Goal: Information Seeking & Learning: Check status

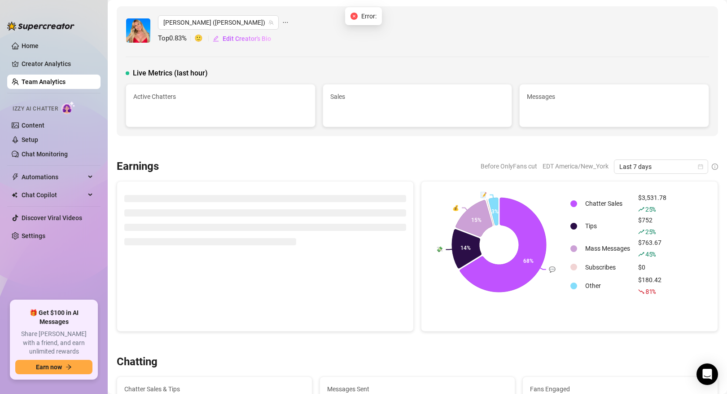
click at [64, 80] on link "Team Analytics" at bounding box center [44, 81] width 44 height 7
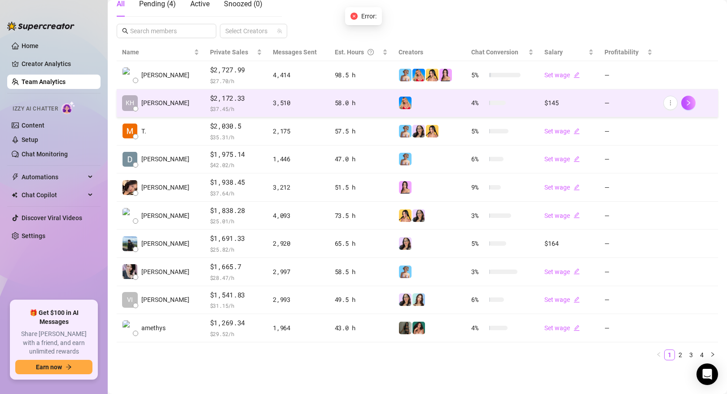
scroll to position [167, 0]
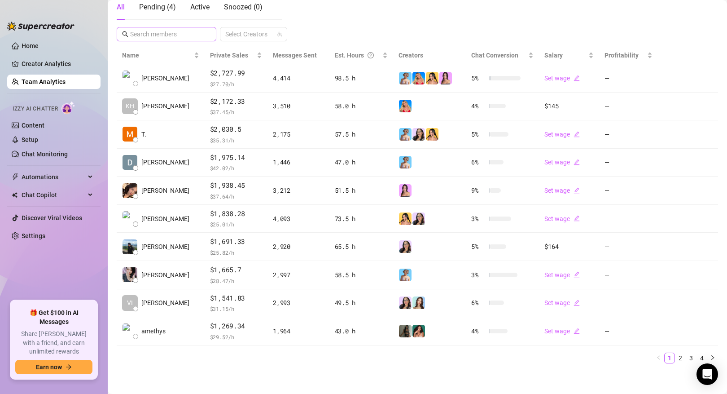
click at [170, 40] on span at bounding box center [167, 34] width 100 height 14
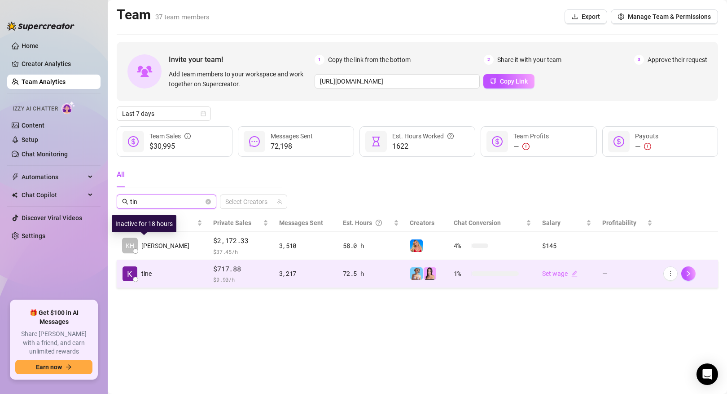
type input "tin"
click at [157, 272] on td "tine" at bounding box center [162, 274] width 91 height 28
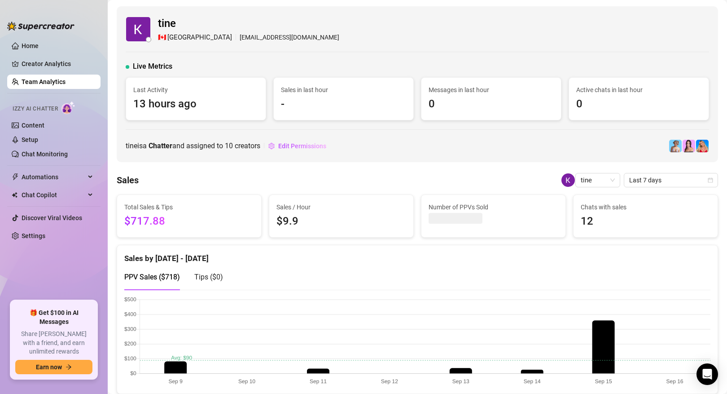
click at [267, 232] on div "Sales / Hour $9.9" at bounding box center [341, 215] width 152 height 43
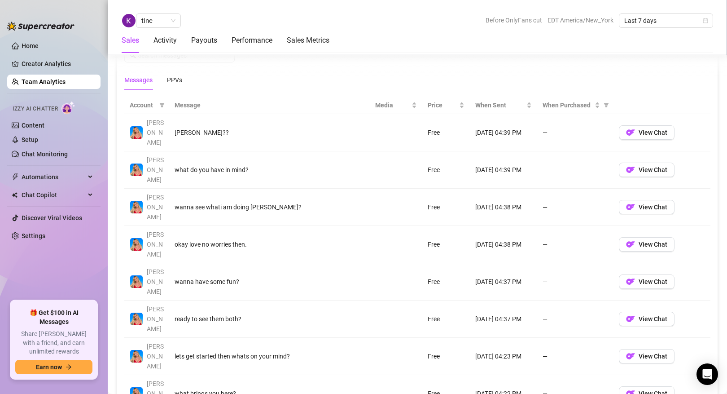
scroll to position [618, 0]
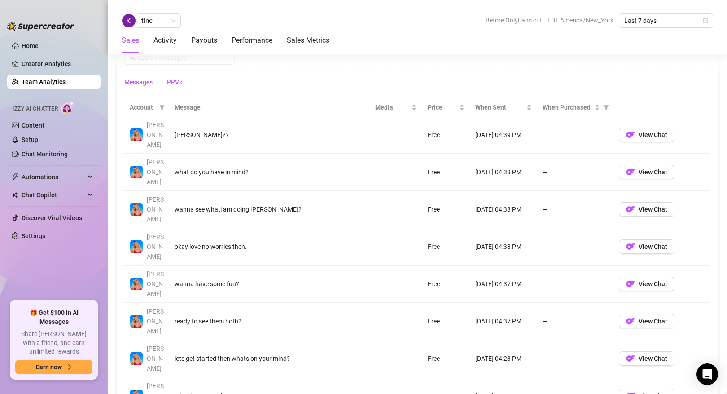
click at [173, 86] on div "PPVs" at bounding box center [174, 82] width 15 height 10
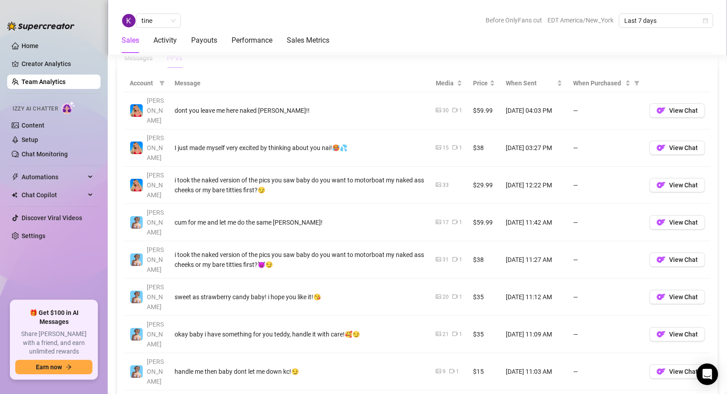
scroll to position [643, 0]
